Goal: Entertainment & Leisure: Consume media (video, audio)

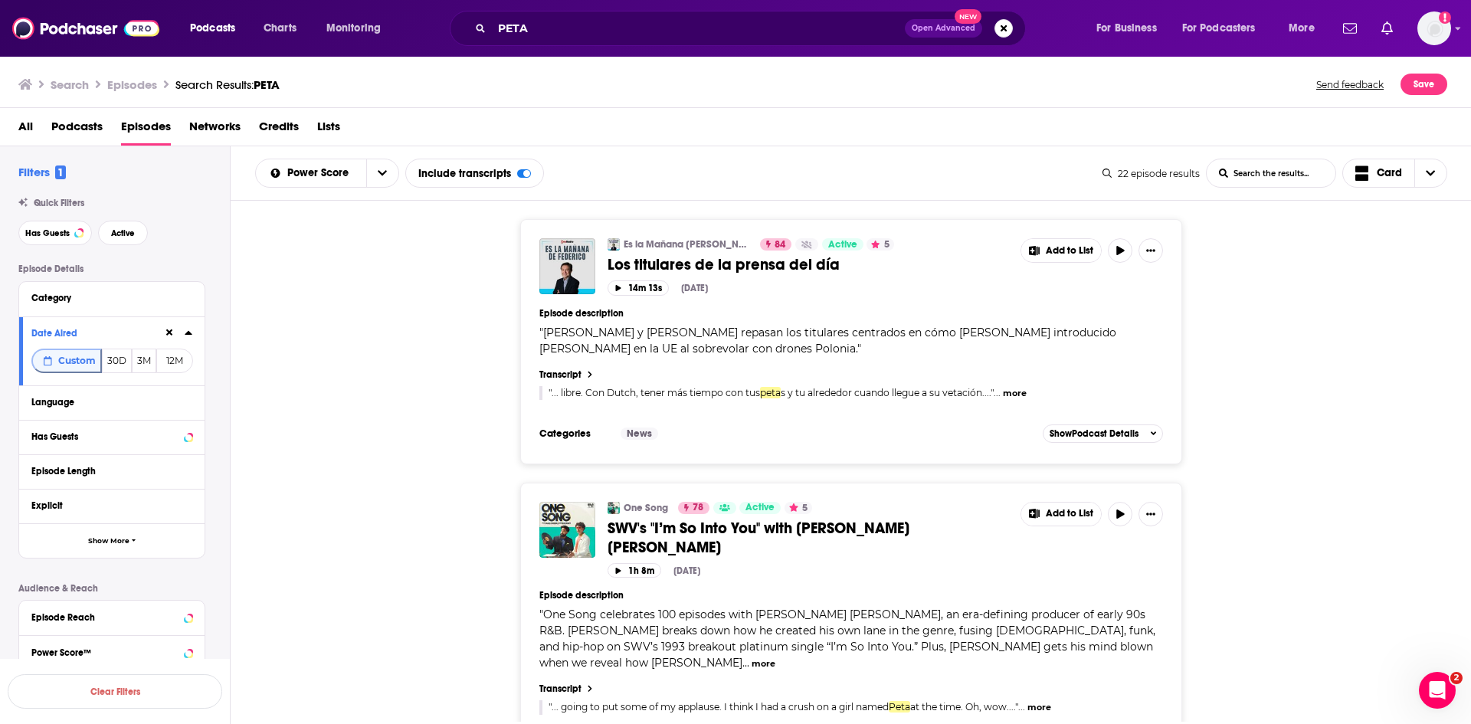
scroll to position [1685, 0]
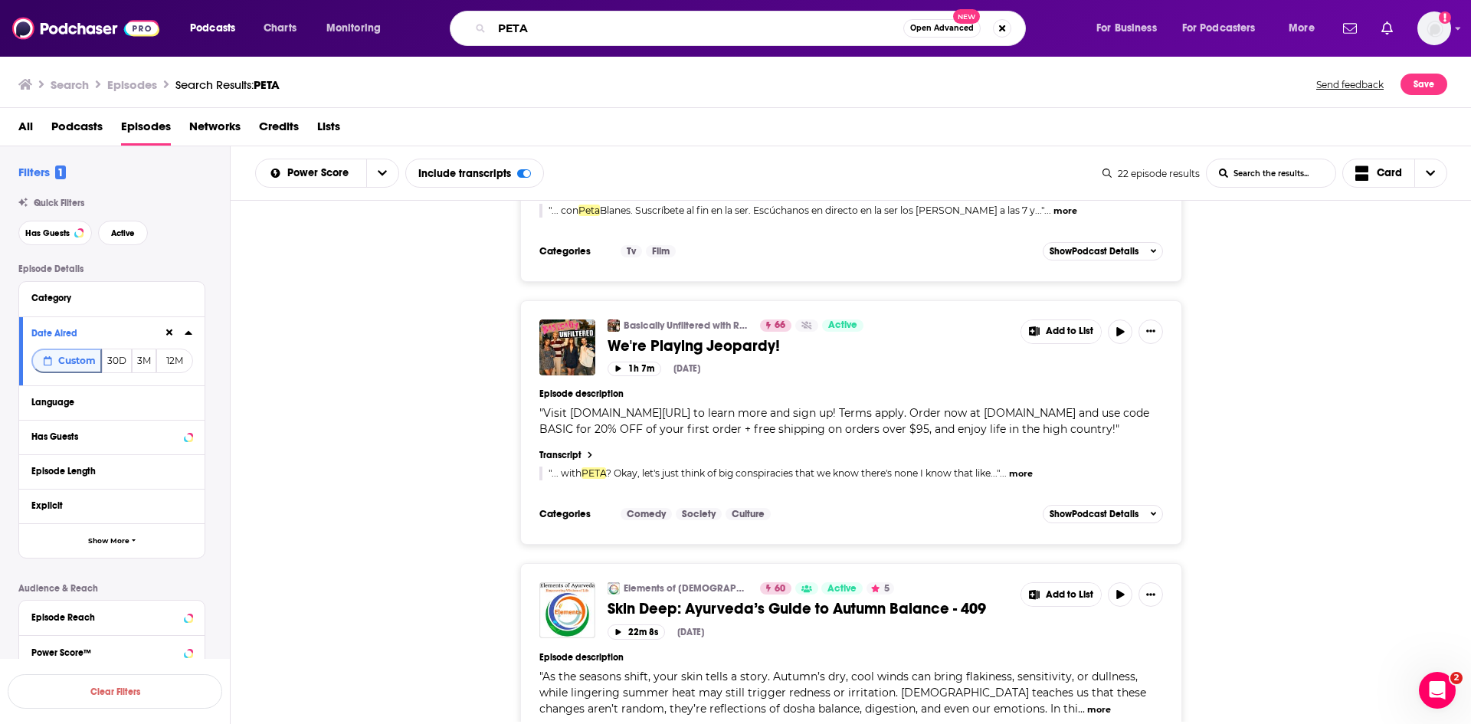
drag, startPoint x: 556, startPoint y: 30, endPoint x: 392, endPoint y: 48, distance: 165.0
click at [392, 48] on div "Podcasts Charts Monitoring PETA Open Advanced New For Business For Podcasters M…" at bounding box center [735, 28] width 1471 height 57
type input "the [PERSON_NAME] and [PERSON_NAME] show"
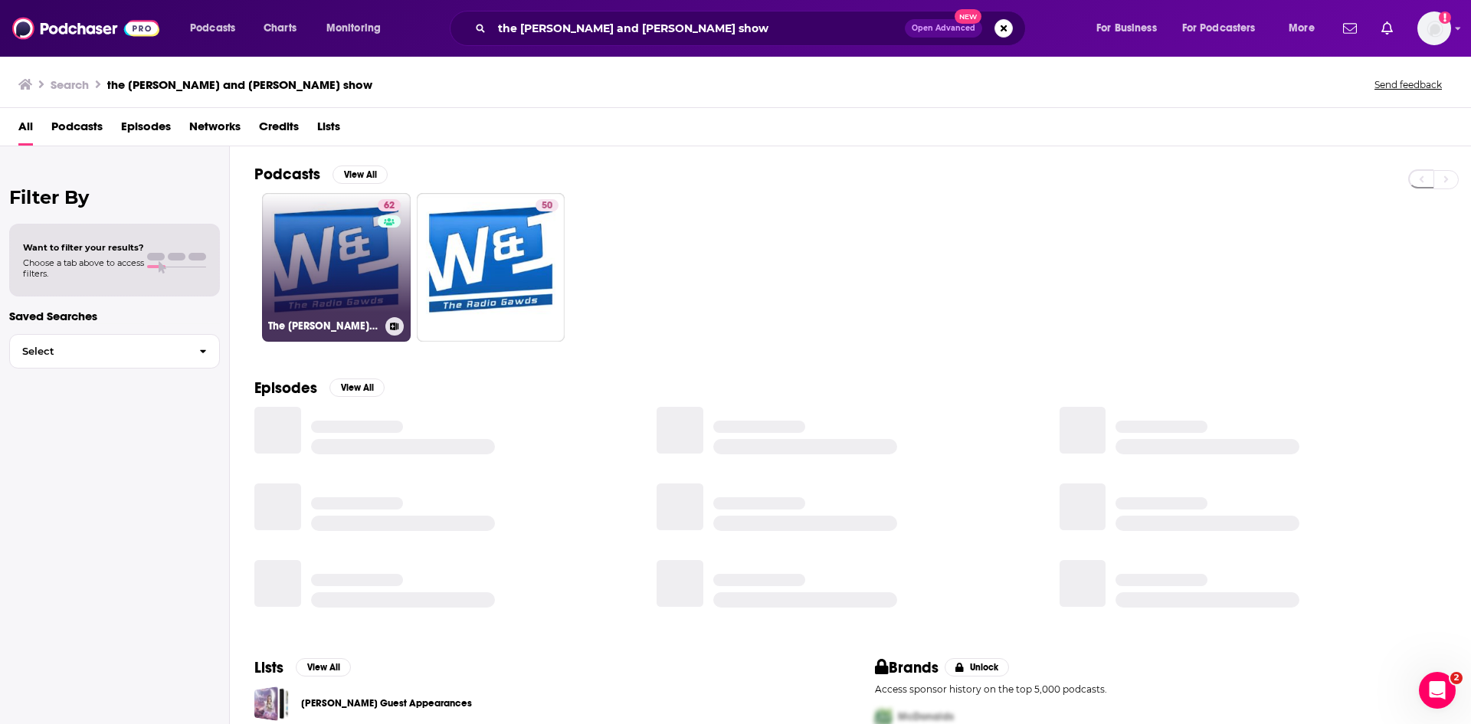
click at [354, 268] on link "62 The [PERSON_NAME] & [PERSON_NAME] Show" at bounding box center [336, 267] width 149 height 149
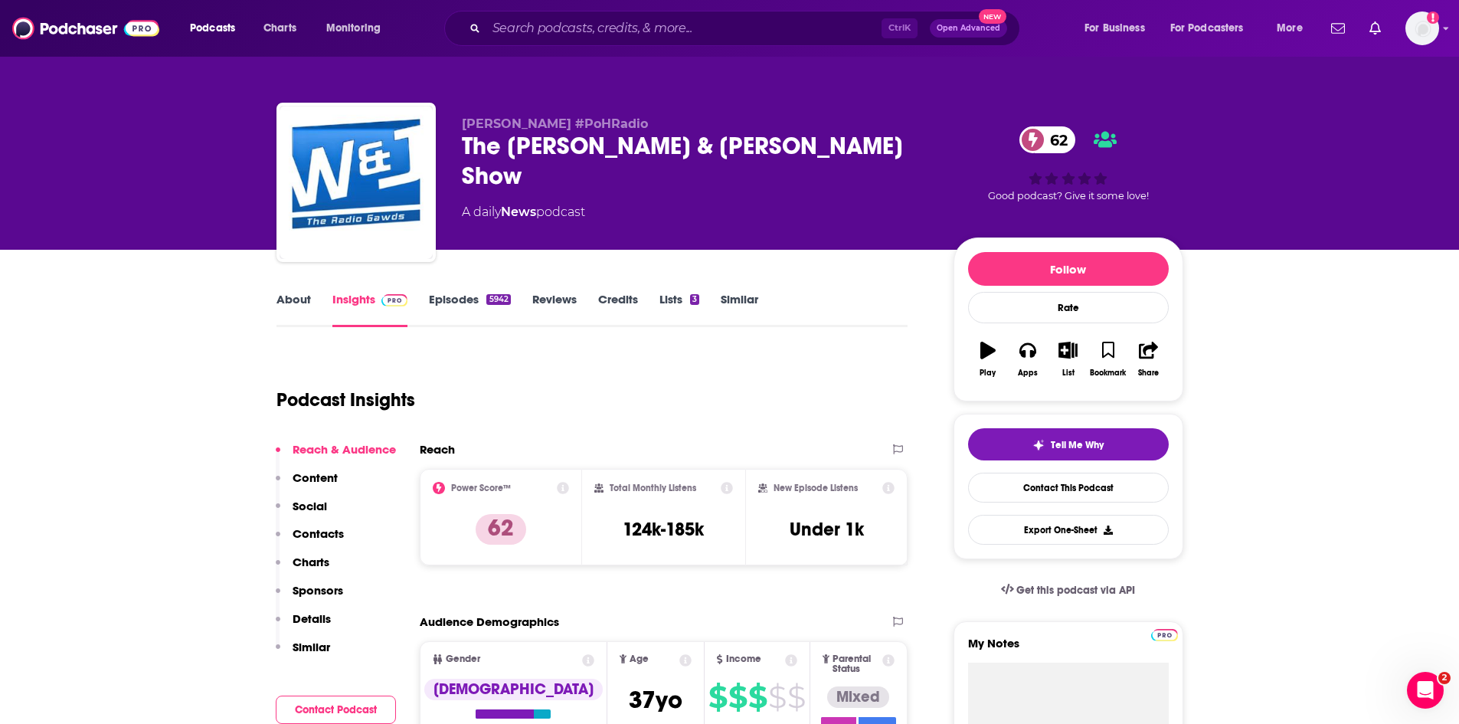
click at [447, 296] on link "Episodes 5942" at bounding box center [469, 309] width 81 height 35
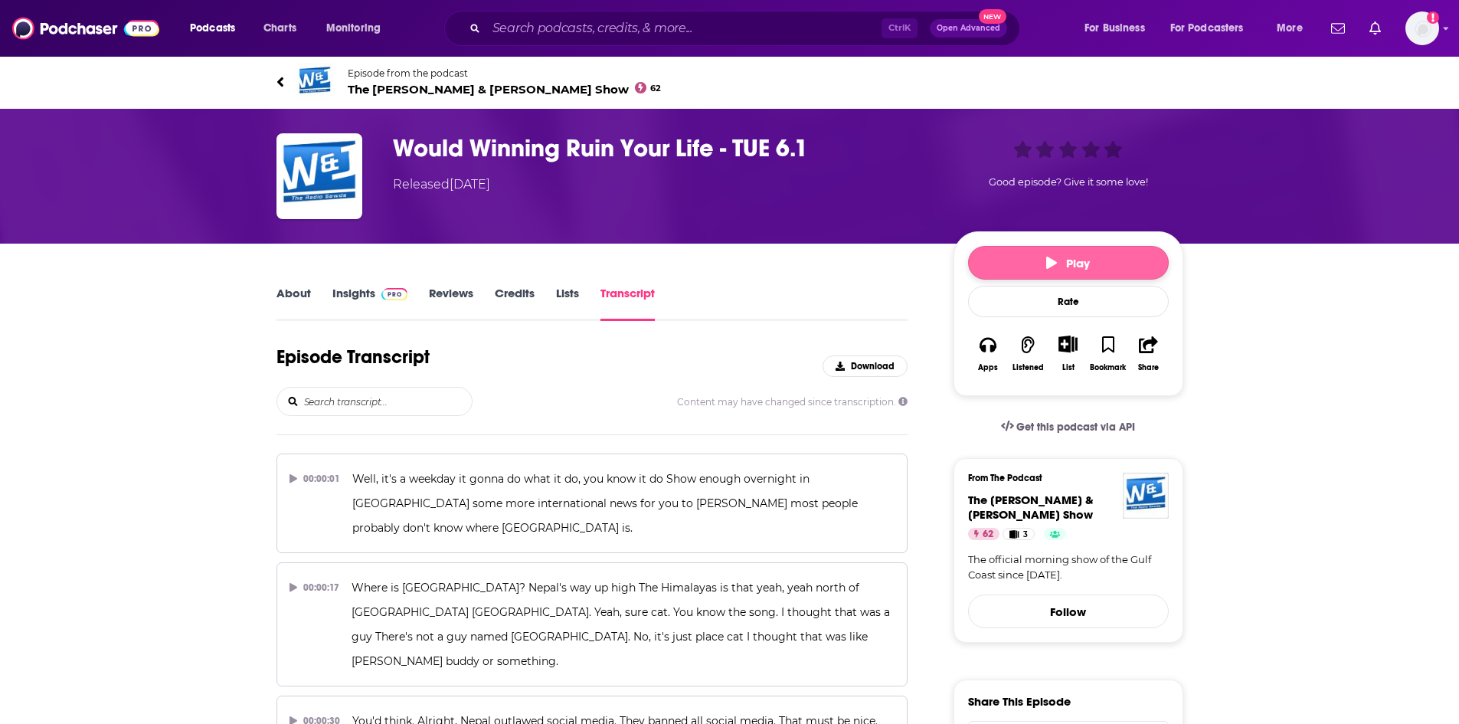
click at [1070, 254] on button "Play" at bounding box center [1068, 263] width 201 height 34
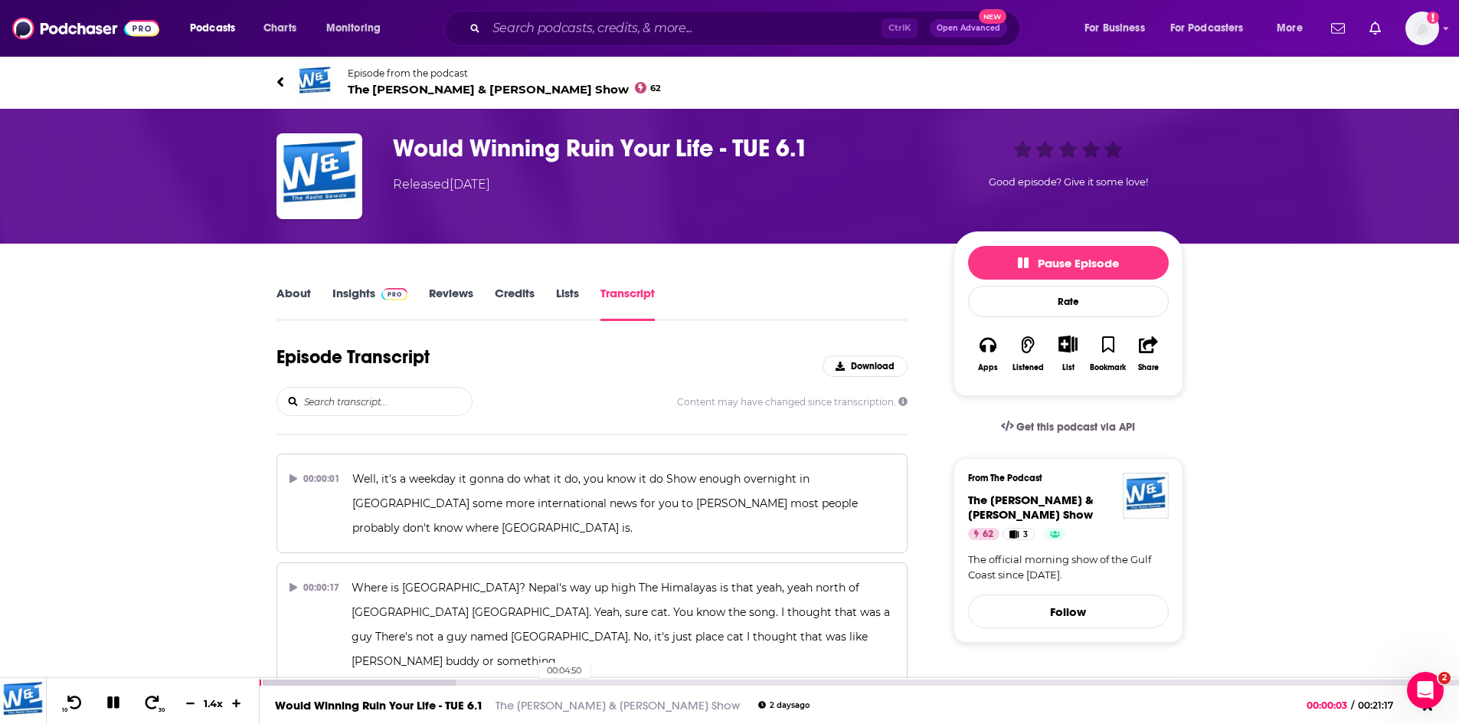
click at [532, 681] on div "00:04:50" at bounding box center [860, 682] width 1200 height 6
click at [517, 680] on div at bounding box center [397, 682] width 275 height 6
click at [189, 700] on icon at bounding box center [190, 703] width 13 height 10
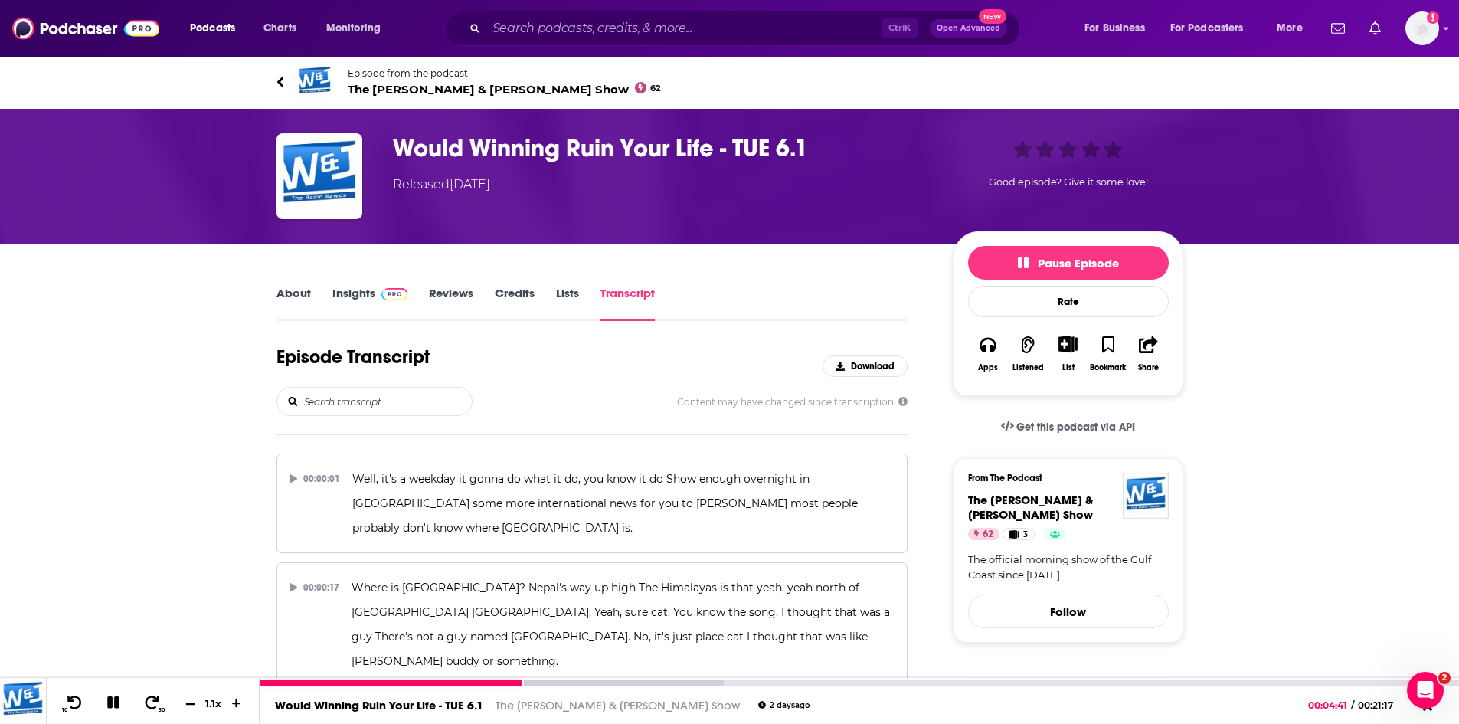
click at [194, 702] on icon at bounding box center [190, 703] width 13 height 10
click at [295, 286] on link "About" at bounding box center [294, 303] width 34 height 35
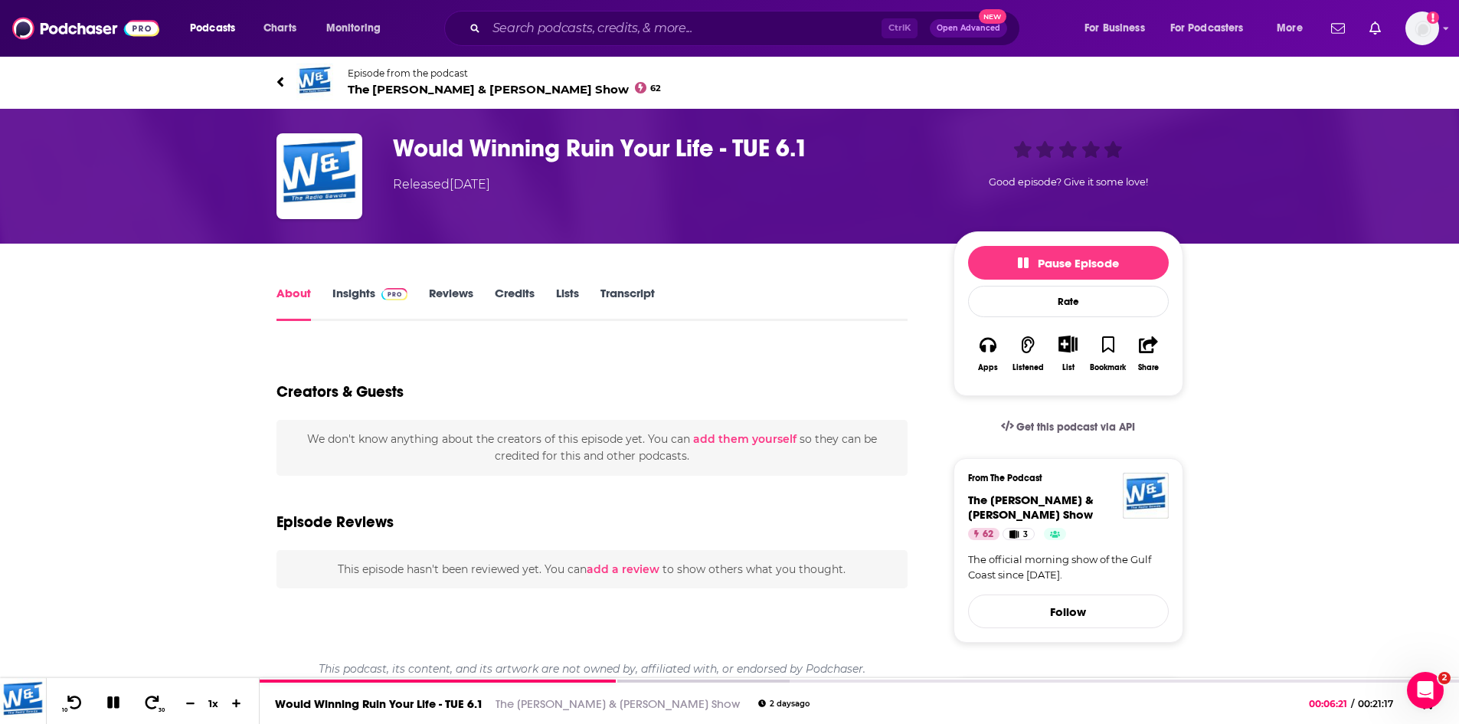
click at [384, 84] on span "The Walton & Johnson Show 62" at bounding box center [505, 89] width 314 height 15
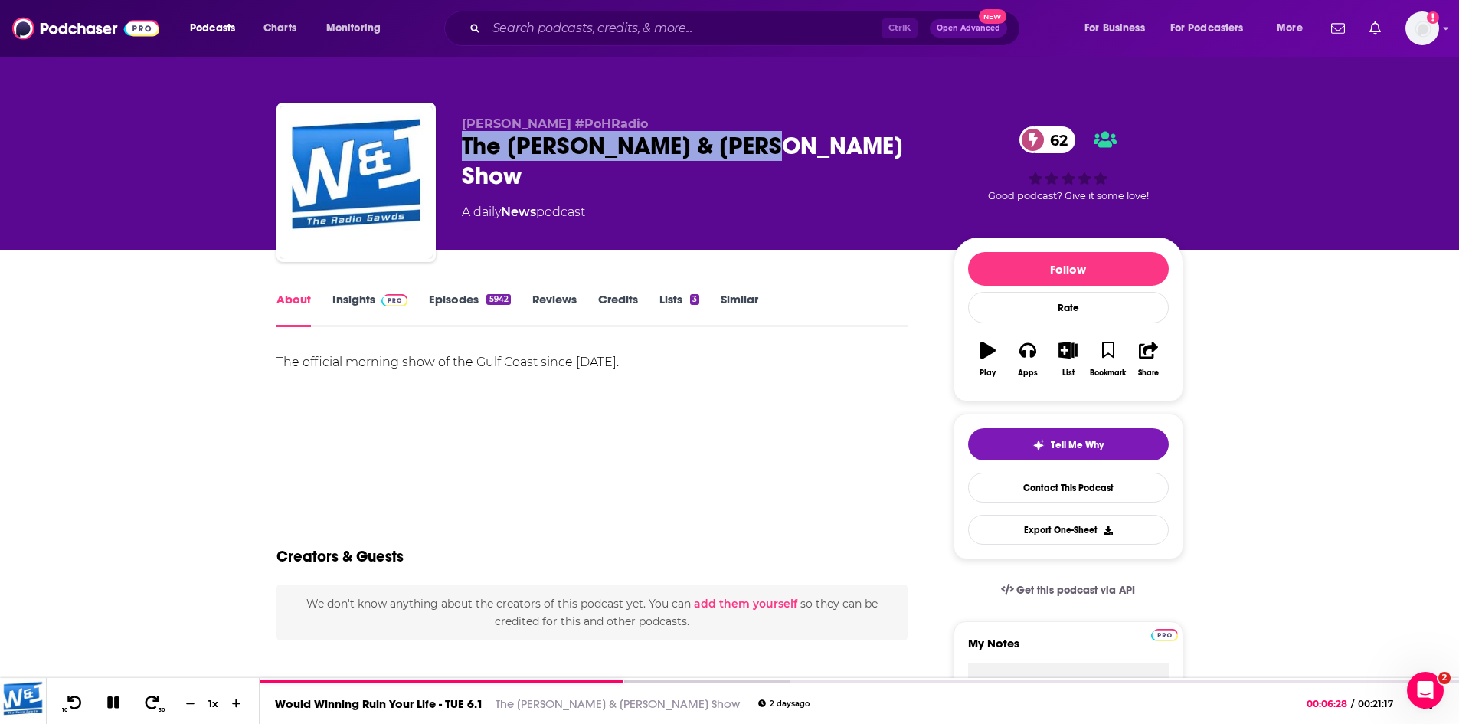
drag, startPoint x: 456, startPoint y: 144, endPoint x: 771, endPoint y: 150, distance: 315.7
click at [771, 150] on div "Kenny Webster's #PoHRadio The Walton & Johnson Show 62 A daily News podcast 62 …" at bounding box center [730, 185] width 907 height 165
copy h1 "The [PERSON_NAME] & [PERSON_NAME] Show"
click at [110, 699] on icon at bounding box center [112, 702] width 13 height 13
click at [463, 298] on link "Episodes 5942" at bounding box center [469, 309] width 81 height 35
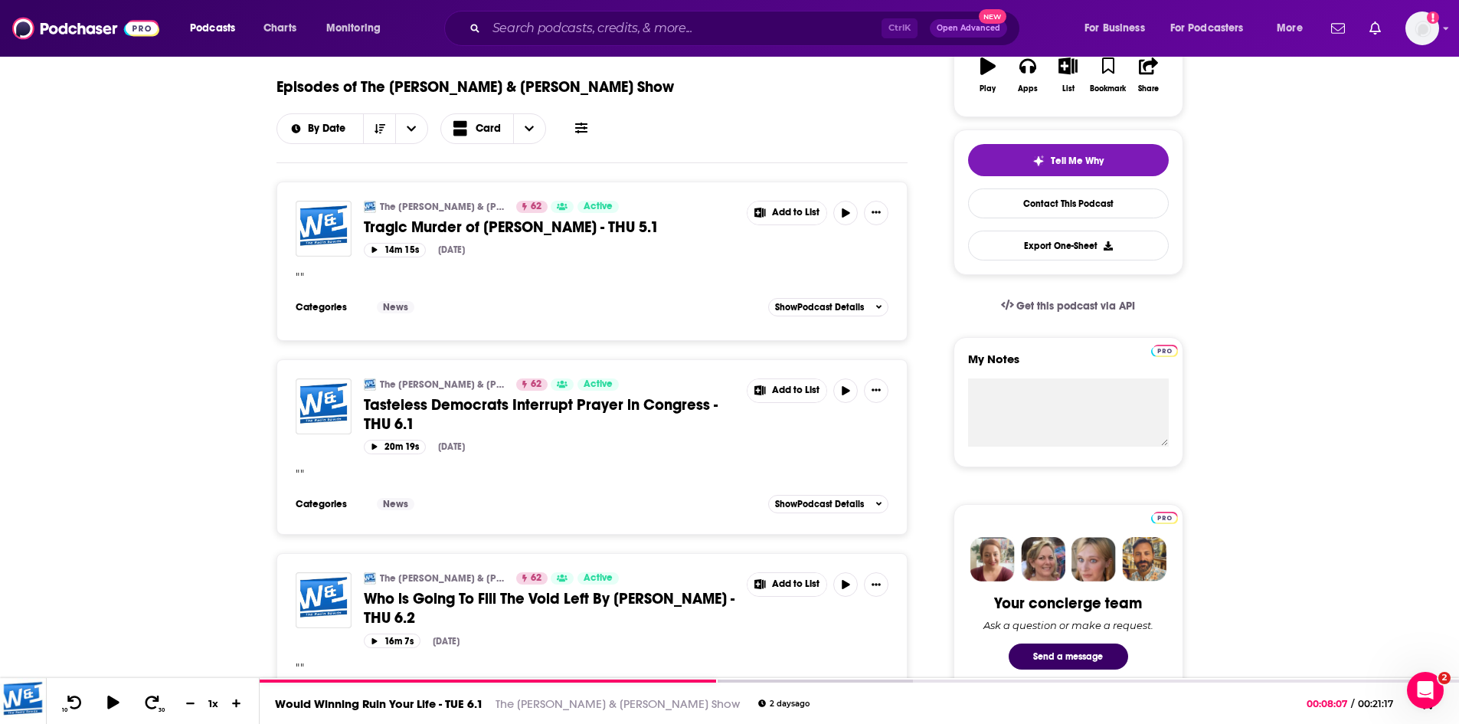
scroll to position [306, 0]
